Goal: Find specific page/section: Find specific page/section

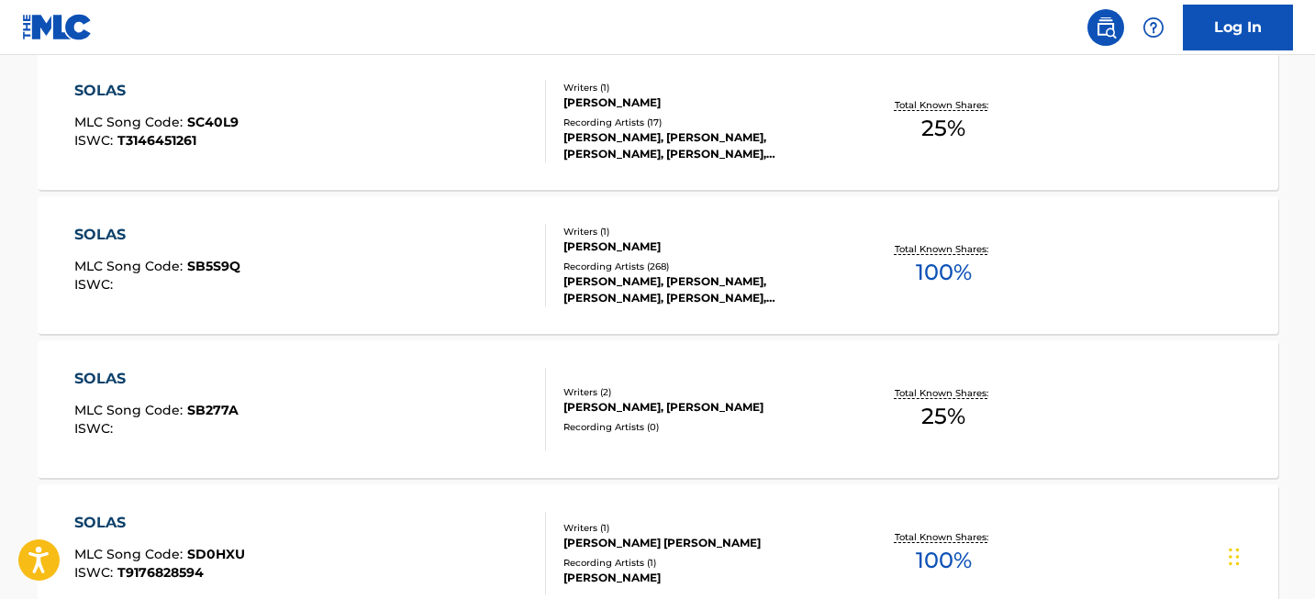
scroll to position [571, 0]
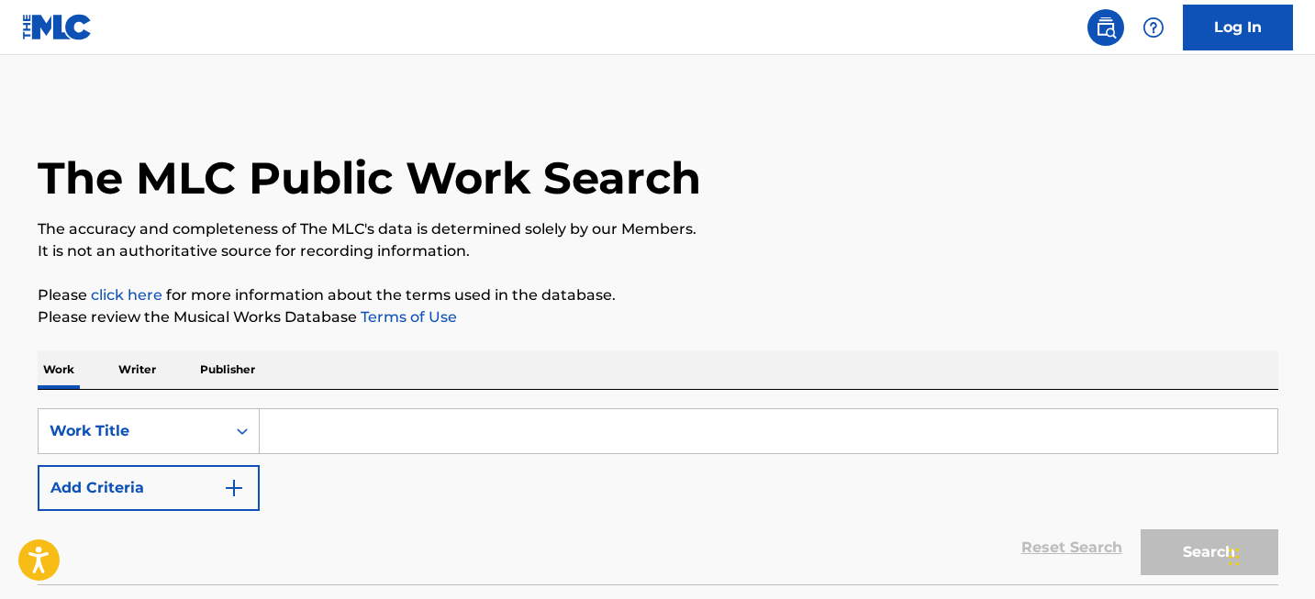
click at [324, 438] on input "Search Form" at bounding box center [769, 431] width 1018 height 44
paste input "Pride and Prejudice - Dawn"
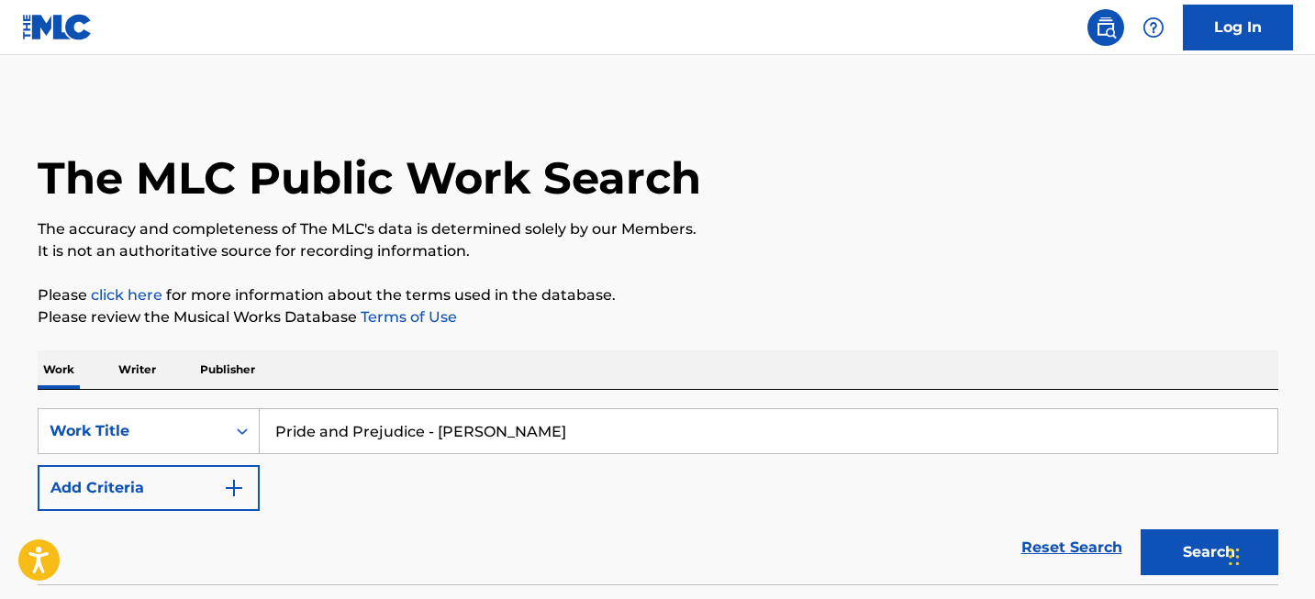
type input "Pride and Prejudice - Dawn"
click at [1180, 564] on button "Search" at bounding box center [1209, 552] width 138 height 46
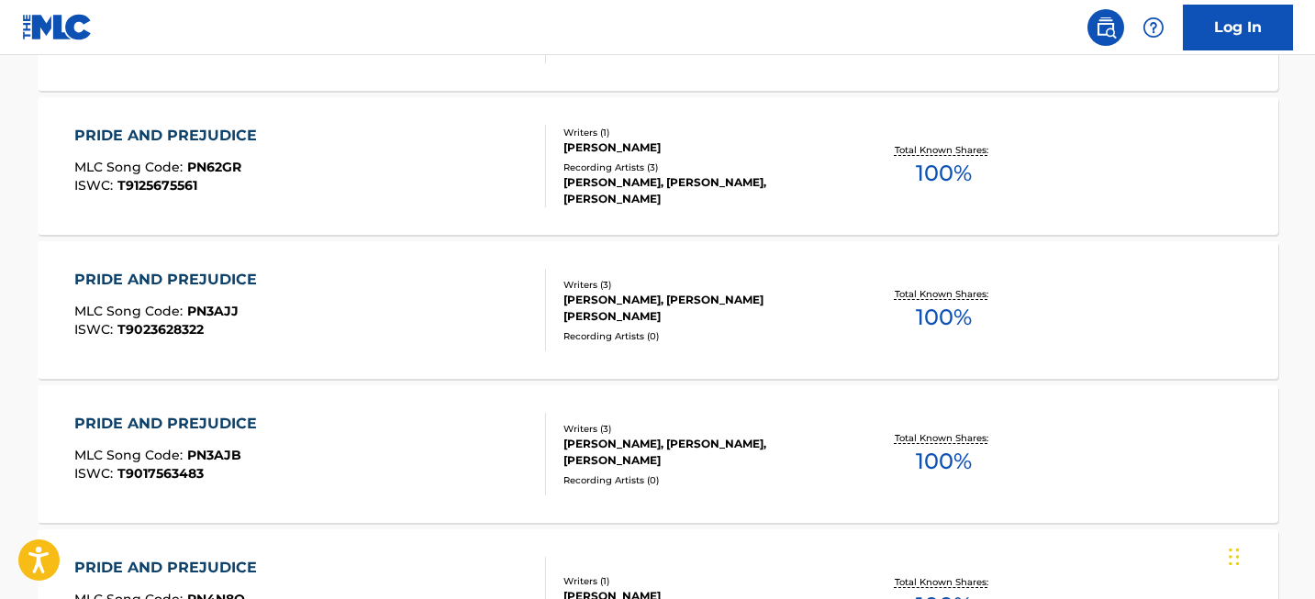
click at [187, 281] on div "PRIDE AND PREJUDICE" at bounding box center [170, 280] width 192 height 22
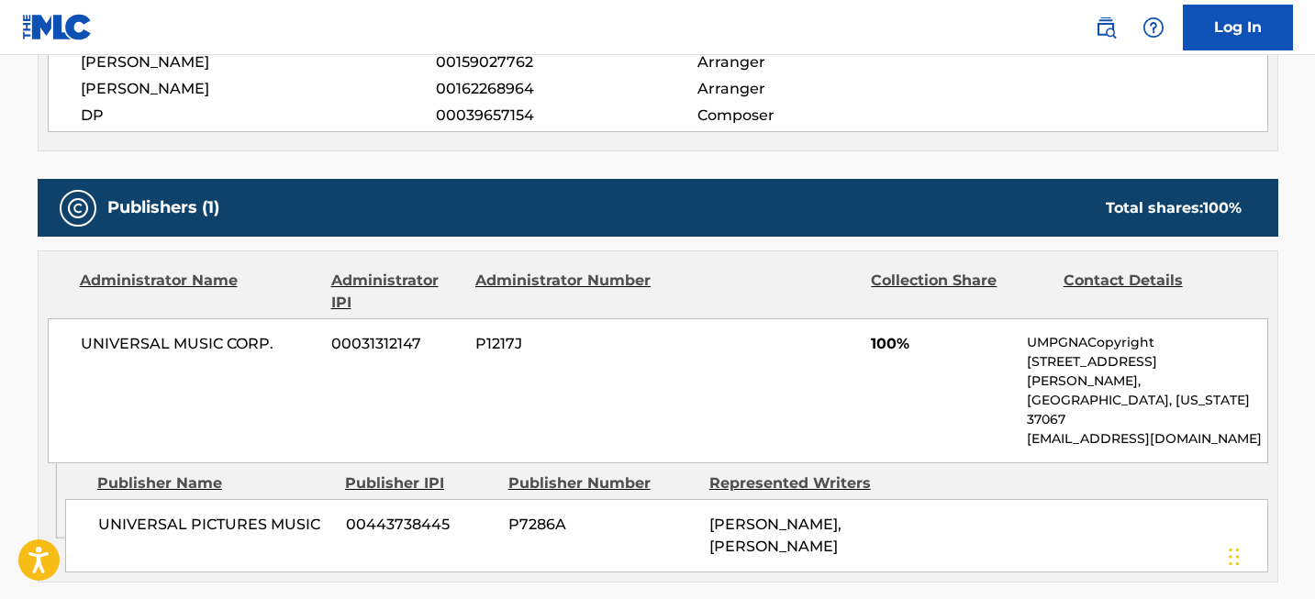
scroll to position [747, 0]
